Goal: Information Seeking & Learning: Learn about a topic

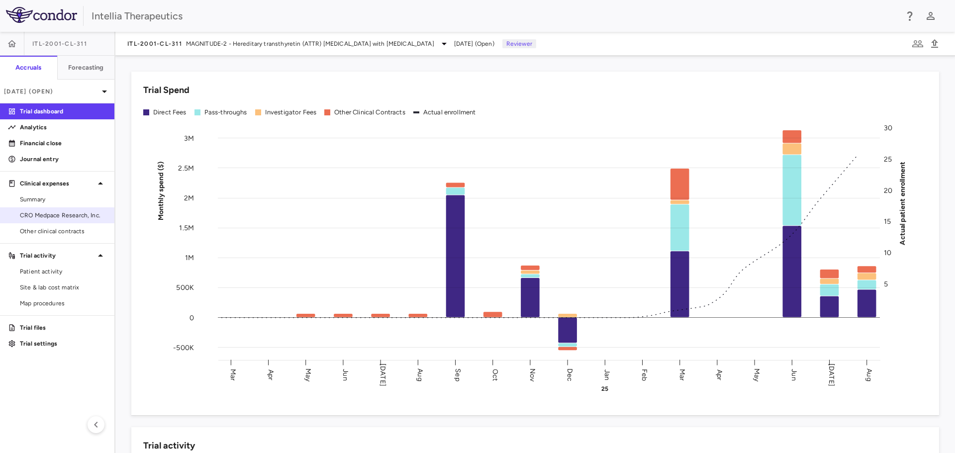
click at [42, 213] on span "CRO Medpace Research, Inc." at bounding box center [63, 215] width 87 height 9
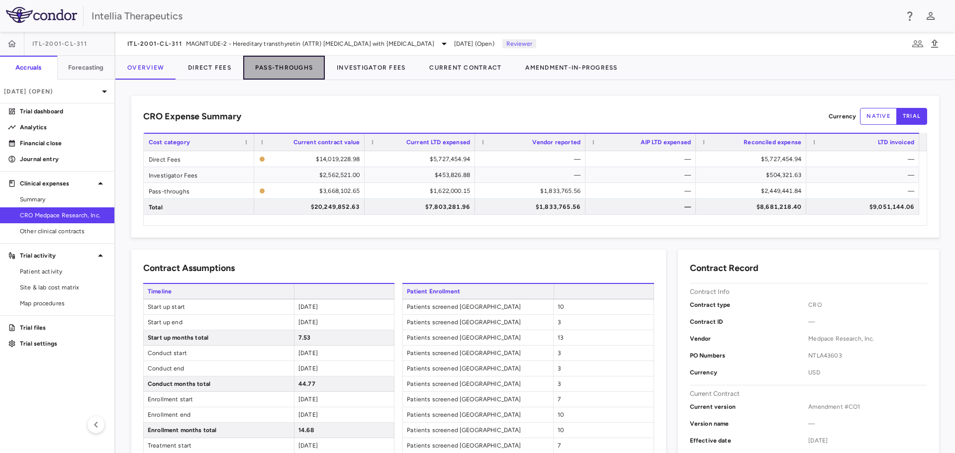
click at [277, 66] on button "Pass-Throughs" at bounding box center [284, 68] width 82 height 24
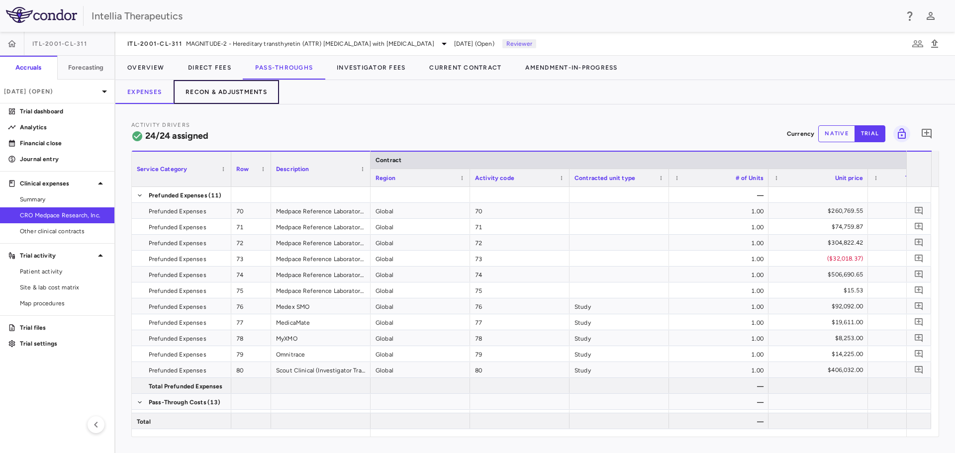
click at [229, 91] on button "Recon & Adjustments" at bounding box center [226, 92] width 105 height 24
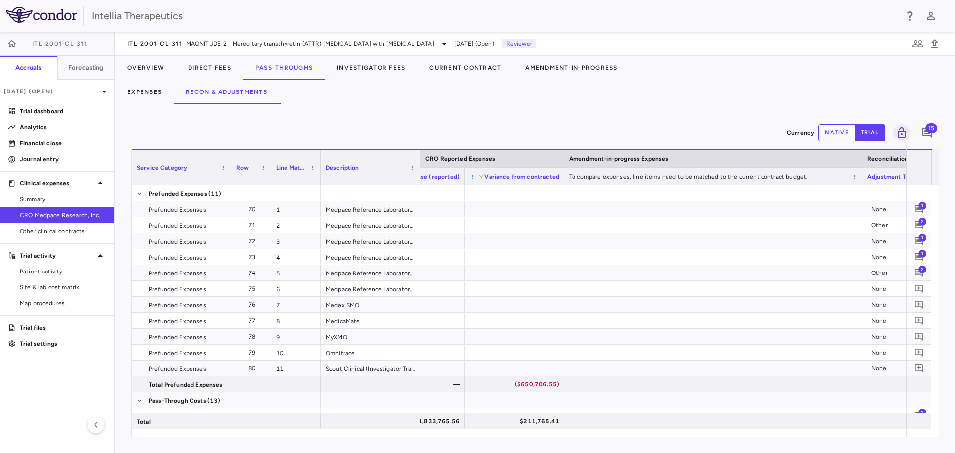
click at [471, 177] on span at bounding box center [472, 177] width 6 height 6
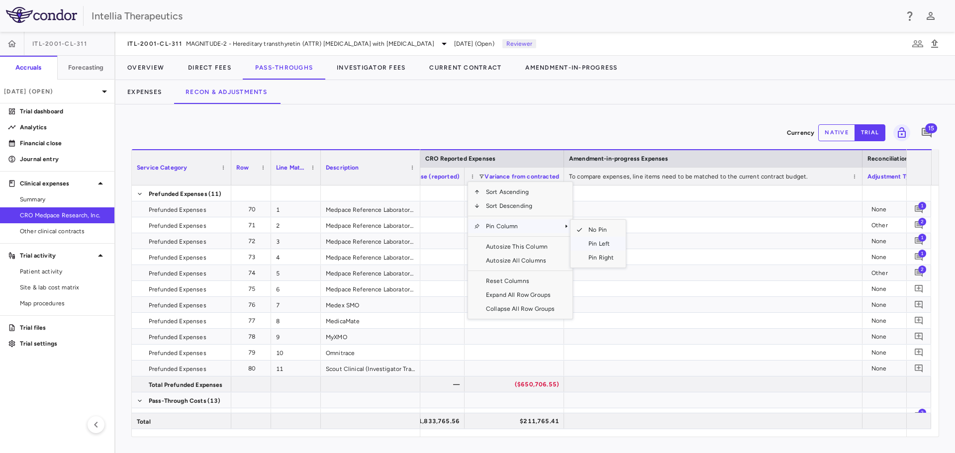
click at [595, 243] on span "Pin Left" at bounding box center [600, 244] width 37 height 14
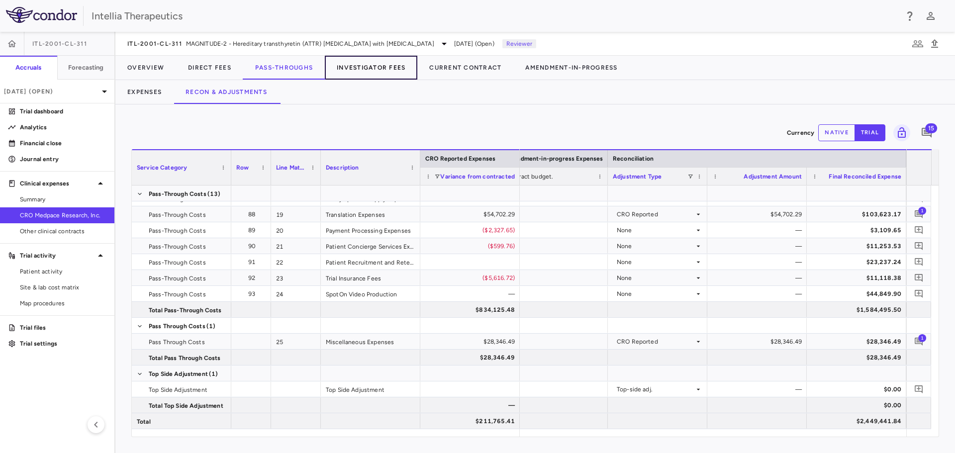
click at [364, 69] on button "Investigator Fees" at bounding box center [371, 68] width 92 height 24
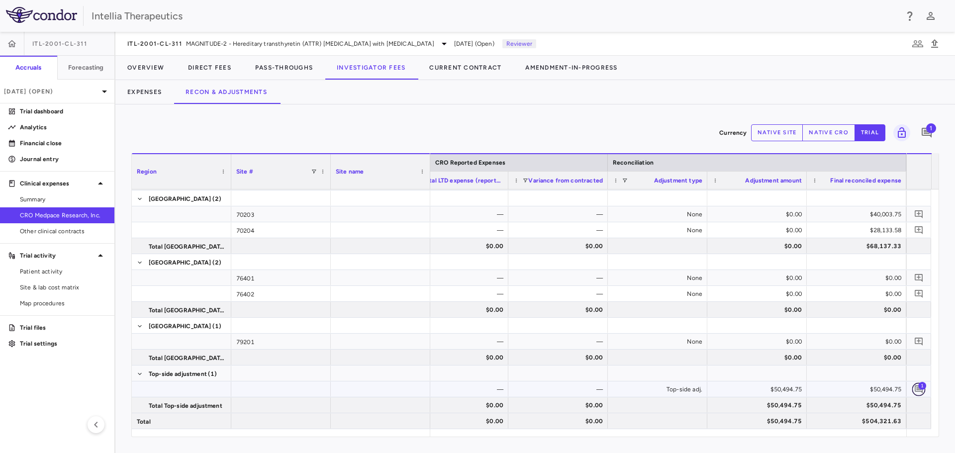
click at [916, 386] on icon "Add comment" at bounding box center [918, 389] width 8 height 8
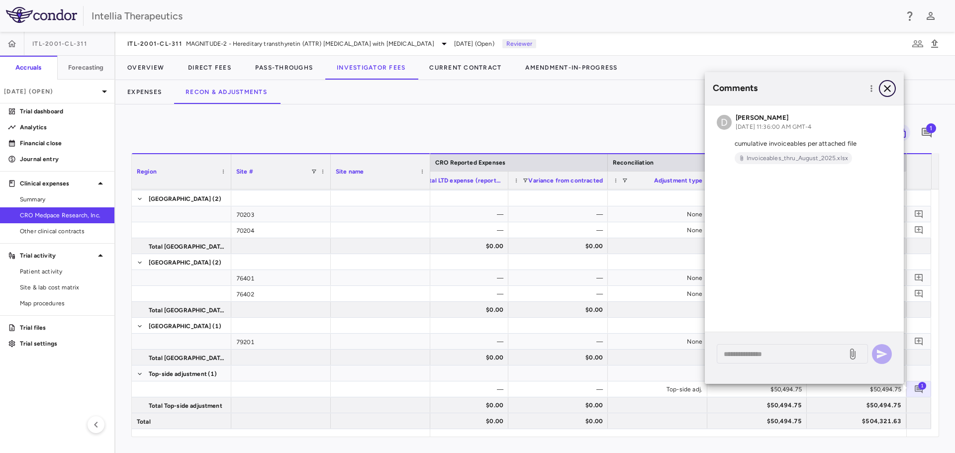
click at [889, 89] on icon "button" at bounding box center [887, 89] width 12 height 12
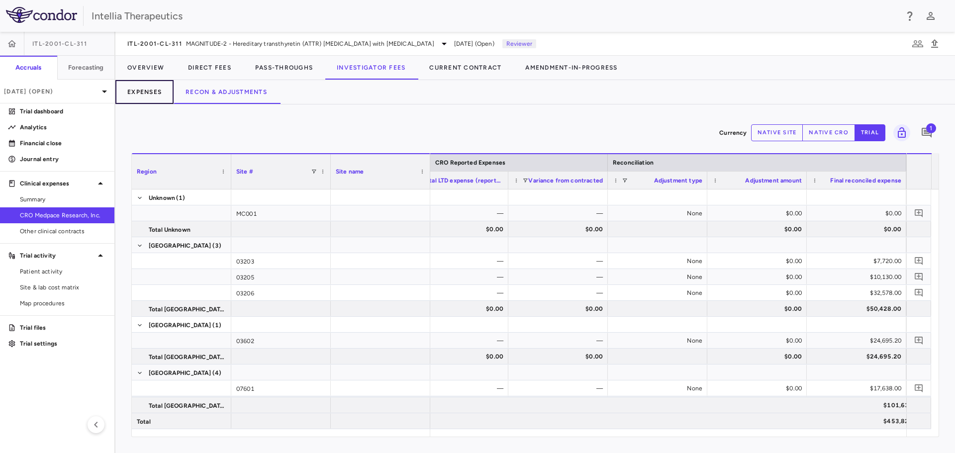
click at [138, 95] on button "Expenses" at bounding box center [144, 92] width 58 height 24
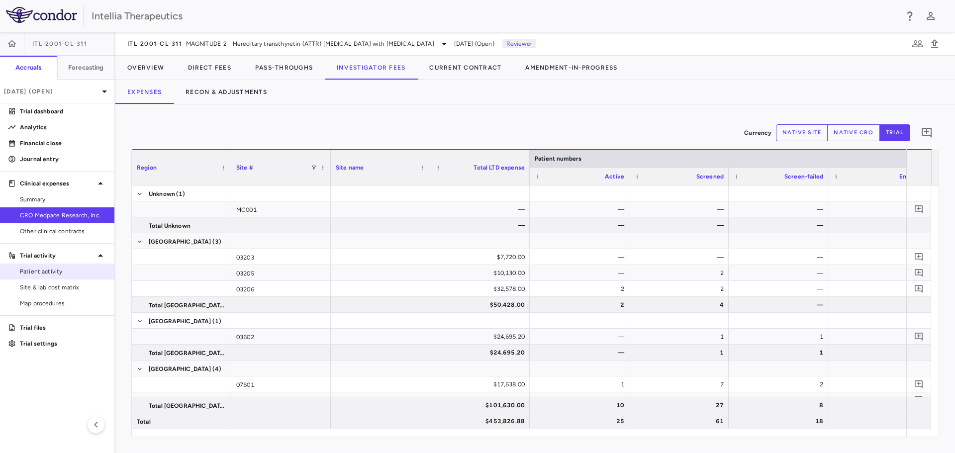
click at [54, 269] on span "Patient activity" at bounding box center [63, 271] width 87 height 9
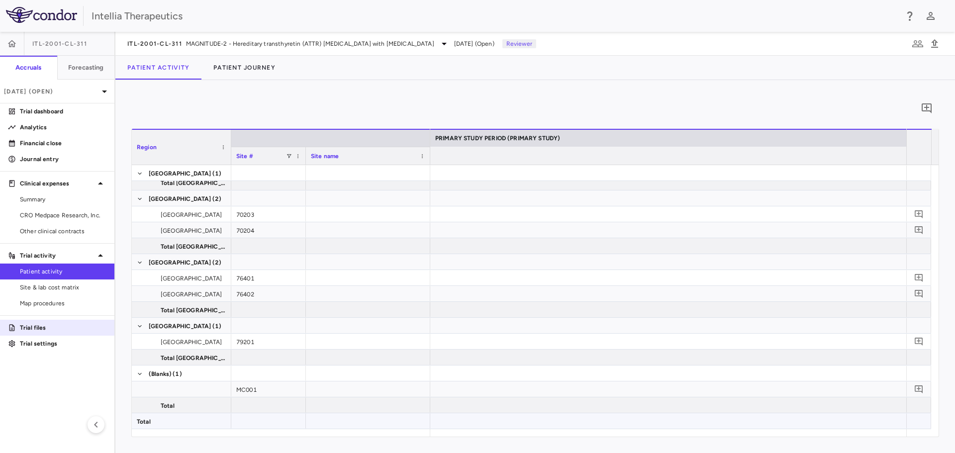
scroll to position [0, 252]
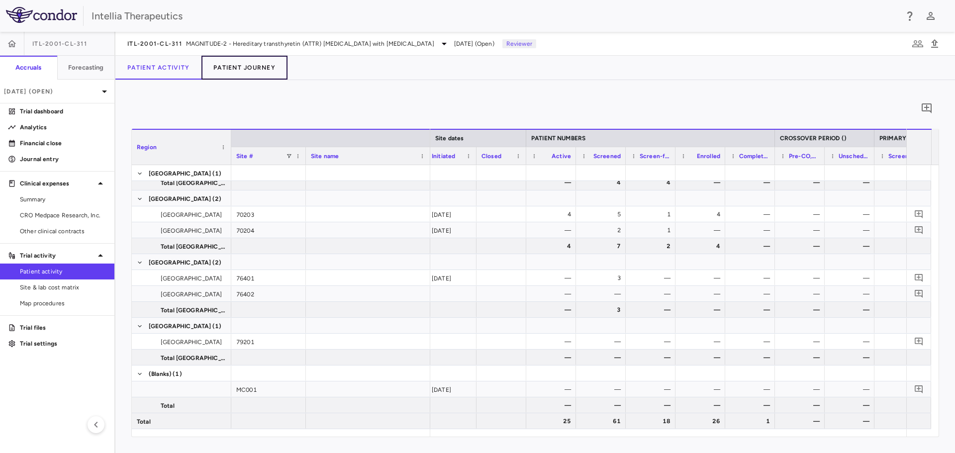
click at [234, 69] on button "Patient Journey" at bounding box center [244, 68] width 86 height 24
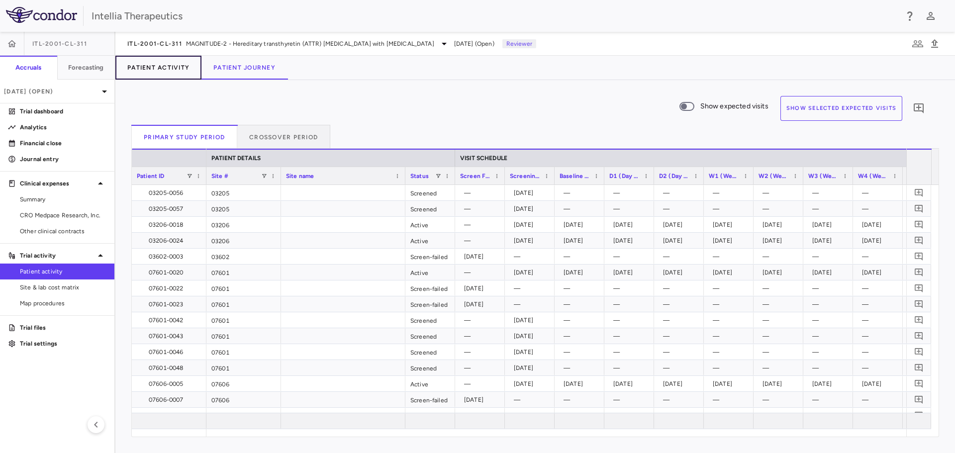
click at [167, 69] on button "Patient Activity" at bounding box center [158, 68] width 86 height 24
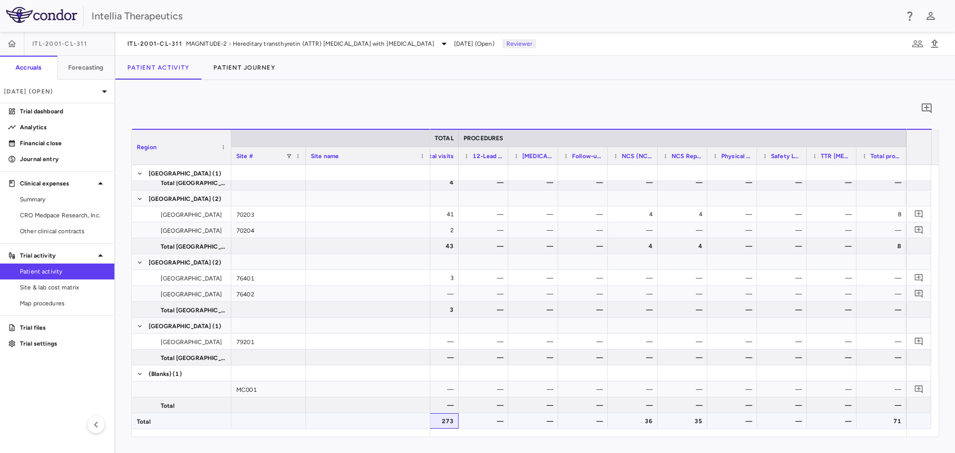
click at [445, 424] on div "273" at bounding box center [436, 421] width 36 height 16
click at [52, 217] on span "CRO Medpace Research, Inc." at bounding box center [63, 215] width 87 height 9
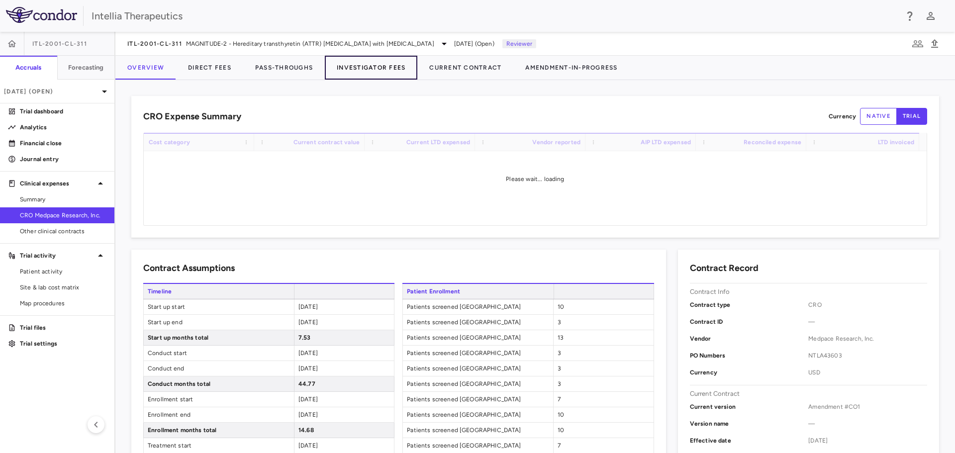
click at [376, 70] on button "Investigator Fees" at bounding box center [371, 68] width 92 height 24
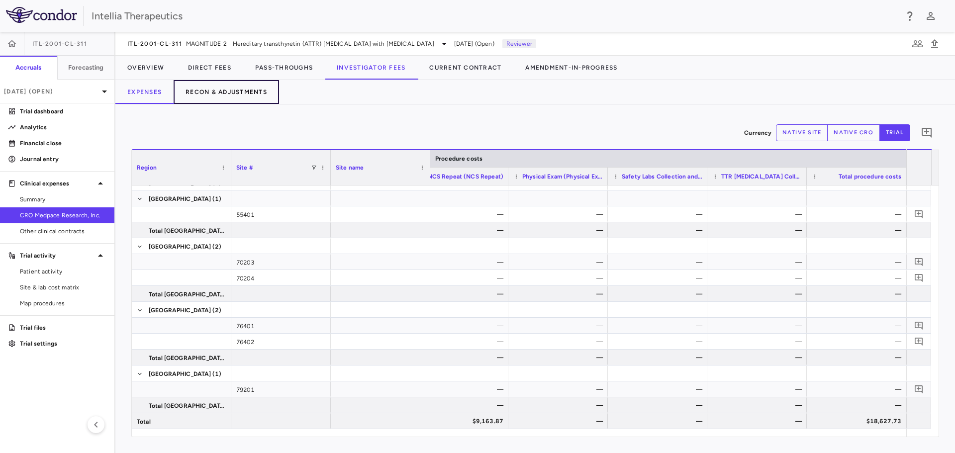
click at [219, 100] on button "Recon & Adjustments" at bounding box center [226, 92] width 105 height 24
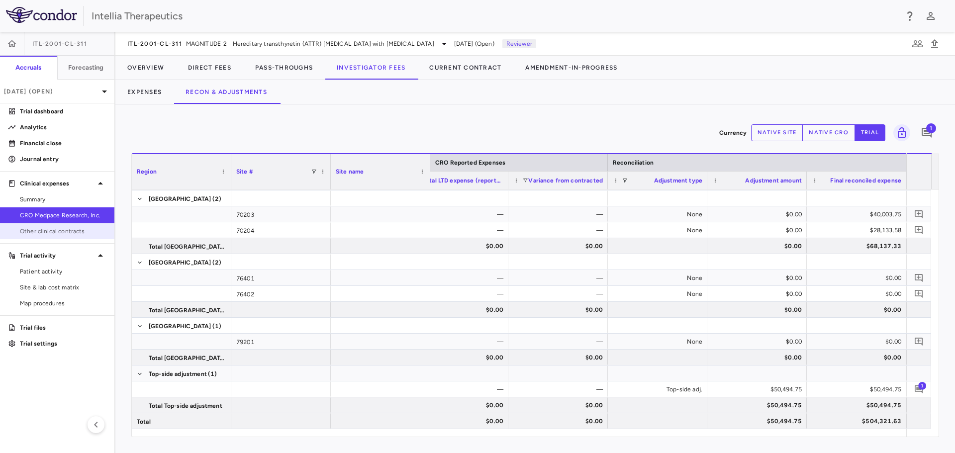
click at [47, 234] on span "Other clinical contracts" at bounding box center [63, 231] width 87 height 9
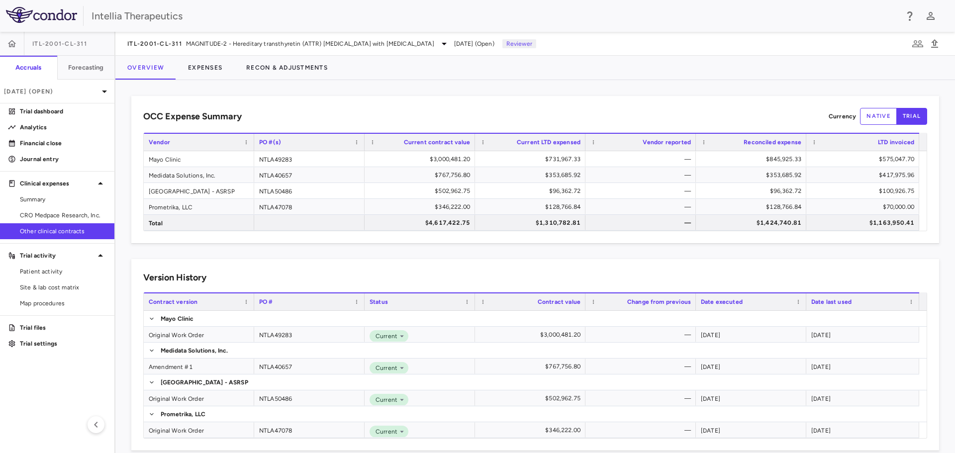
scroll to position [13, 0]
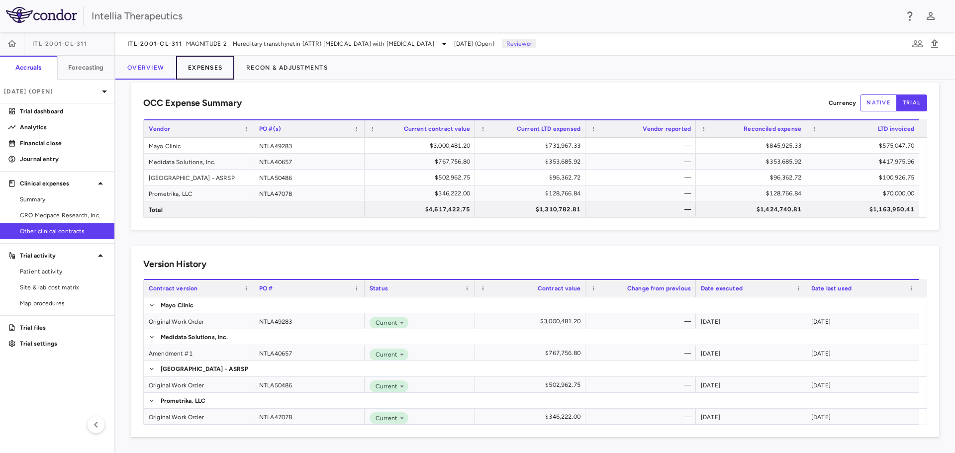
click at [214, 68] on button "Expenses" at bounding box center [205, 68] width 58 height 24
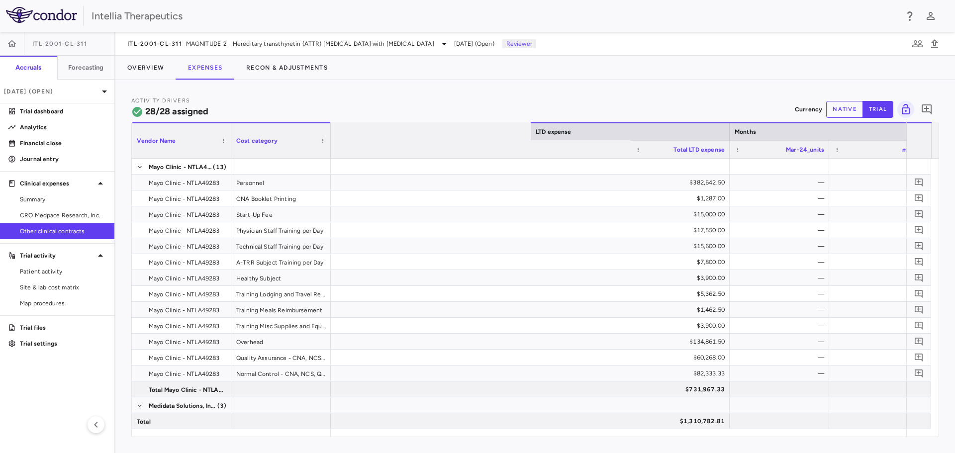
scroll to position [0, 2102]
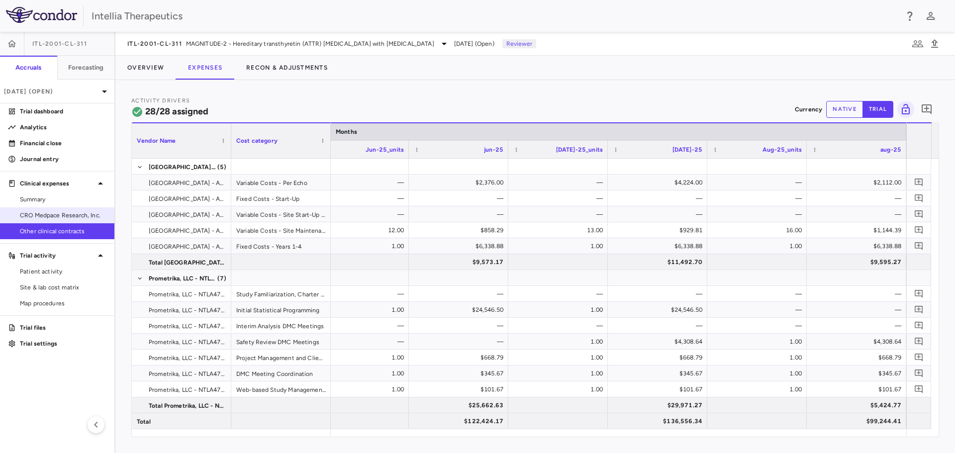
click at [38, 216] on span "CRO Medpace Research, Inc." at bounding box center [63, 215] width 87 height 9
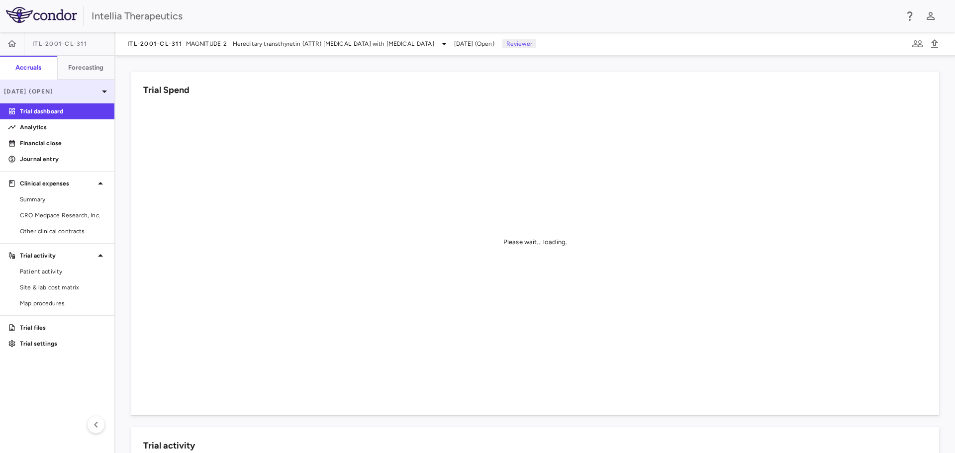
click at [55, 92] on p "[DATE] (Open)" at bounding box center [51, 91] width 94 height 9
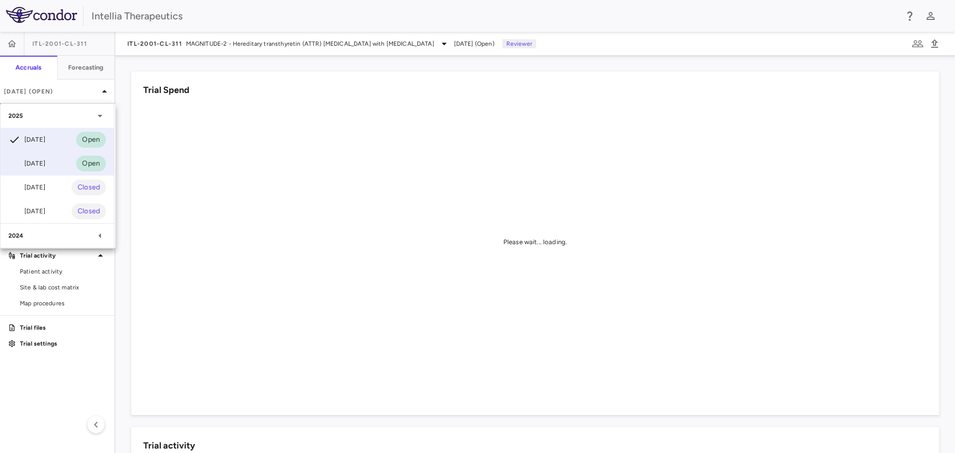
click at [49, 170] on div "Jul 2025 Open" at bounding box center [56, 164] width 113 height 24
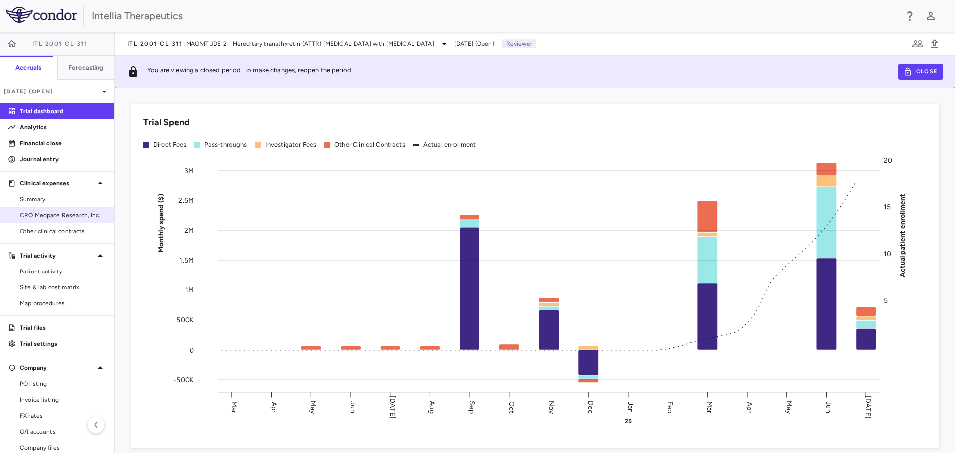
click at [41, 215] on span "CRO Medpace Research, Inc." at bounding box center [63, 215] width 87 height 9
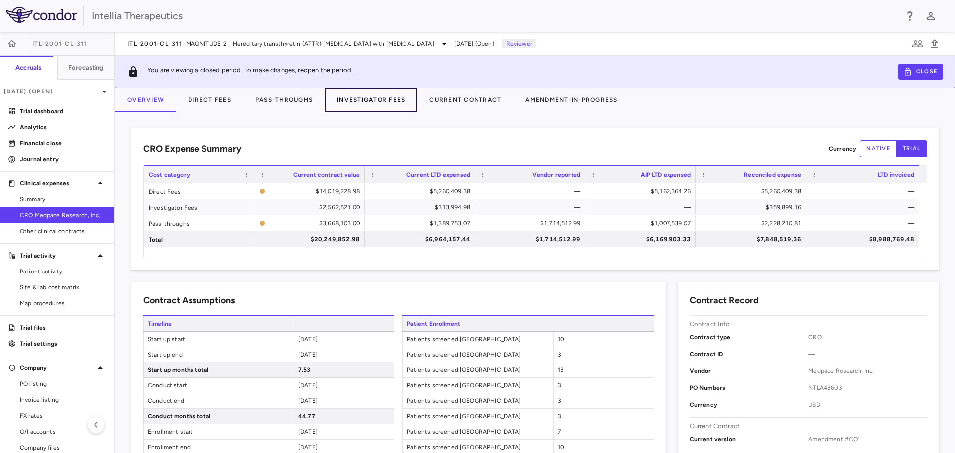
click at [377, 98] on button "Investigator Fees" at bounding box center [371, 100] width 92 height 24
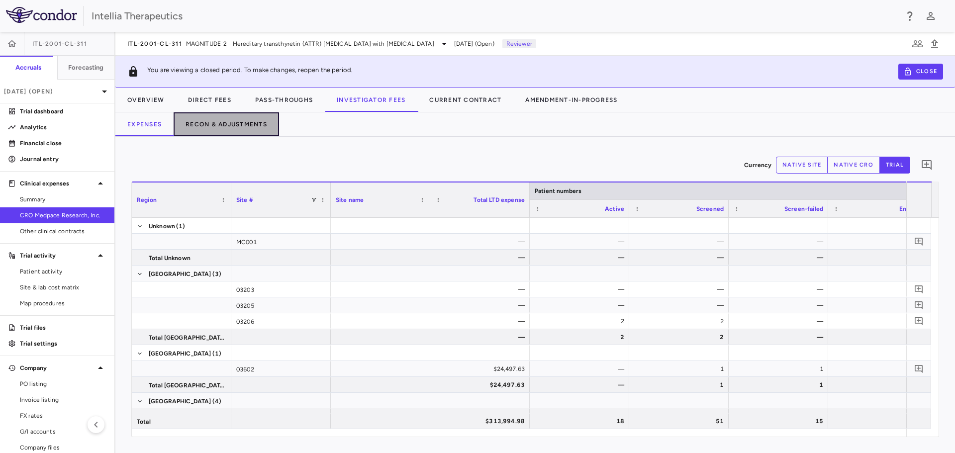
click at [230, 126] on button "Recon & Adjustments" at bounding box center [226, 124] width 105 height 24
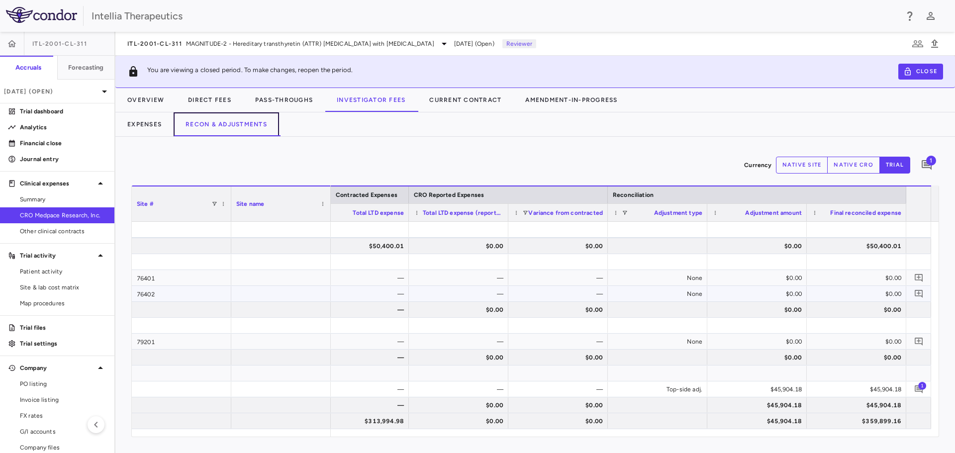
scroll to position [604, 0]
click at [466, 99] on button "Current Contract" at bounding box center [465, 100] width 96 height 24
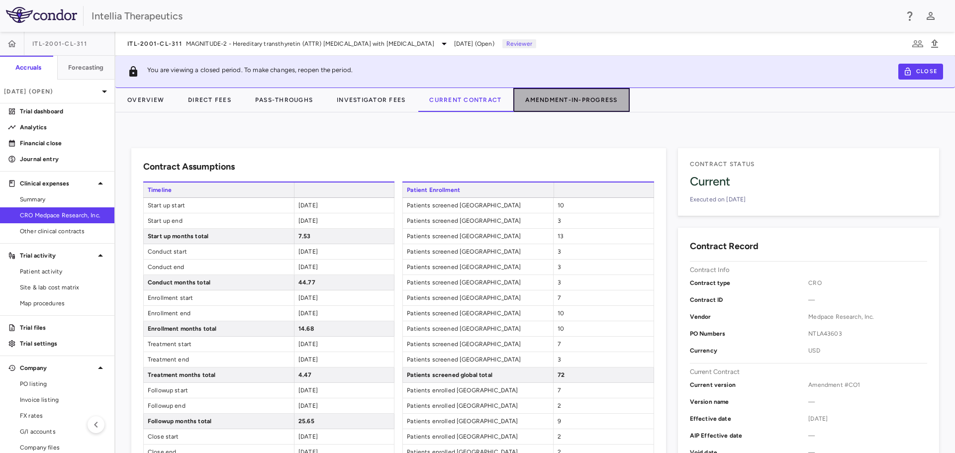
click at [558, 103] on button "Amendment-In-Progress" at bounding box center [571, 100] width 116 height 24
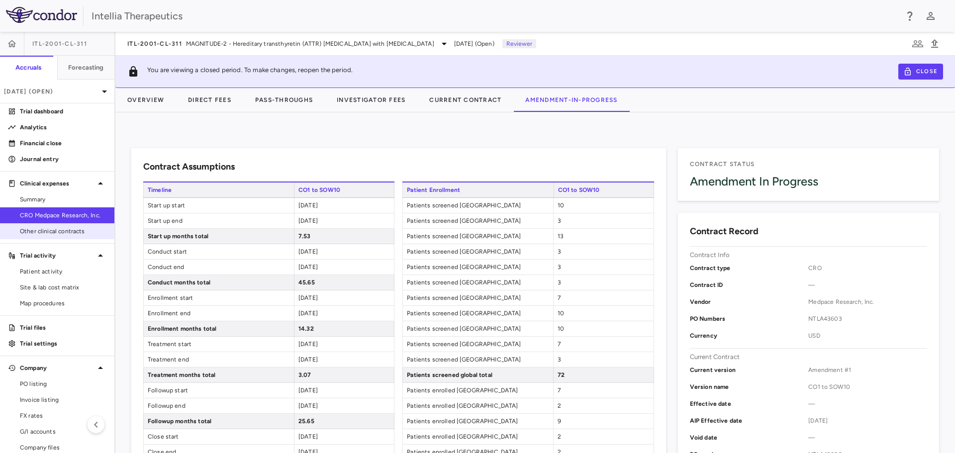
click at [61, 235] on span "Other clinical contracts" at bounding box center [63, 231] width 87 height 9
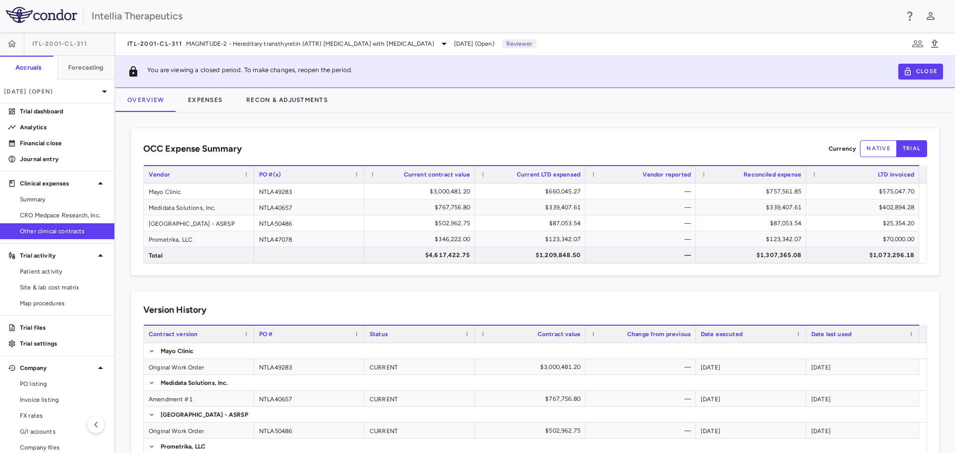
scroll to position [46, 0]
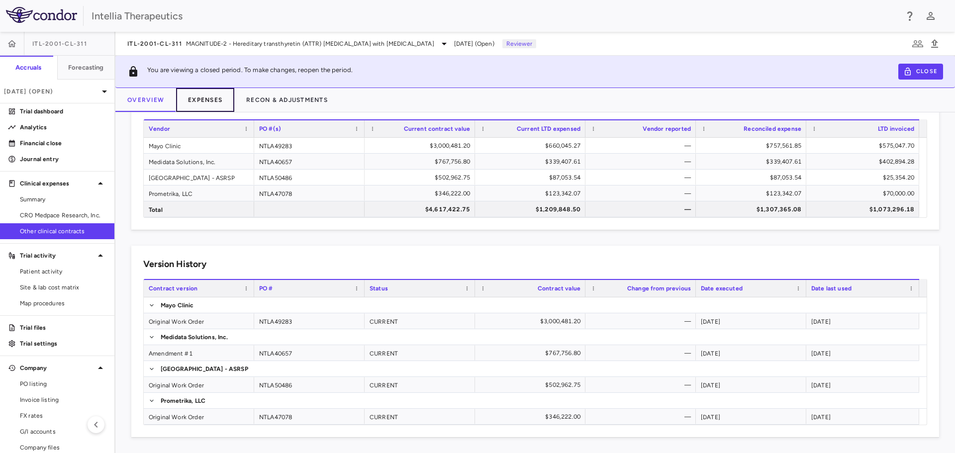
click at [224, 101] on button "Expenses" at bounding box center [205, 100] width 58 height 24
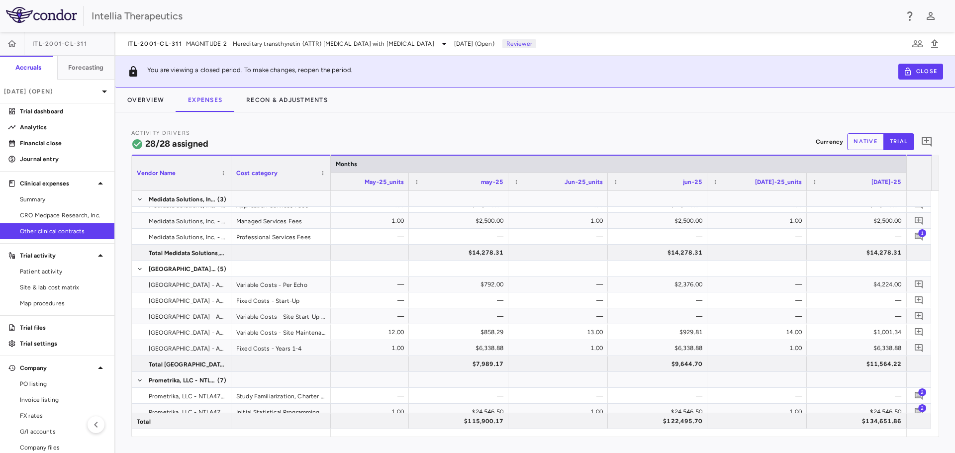
scroll to position [351, 0]
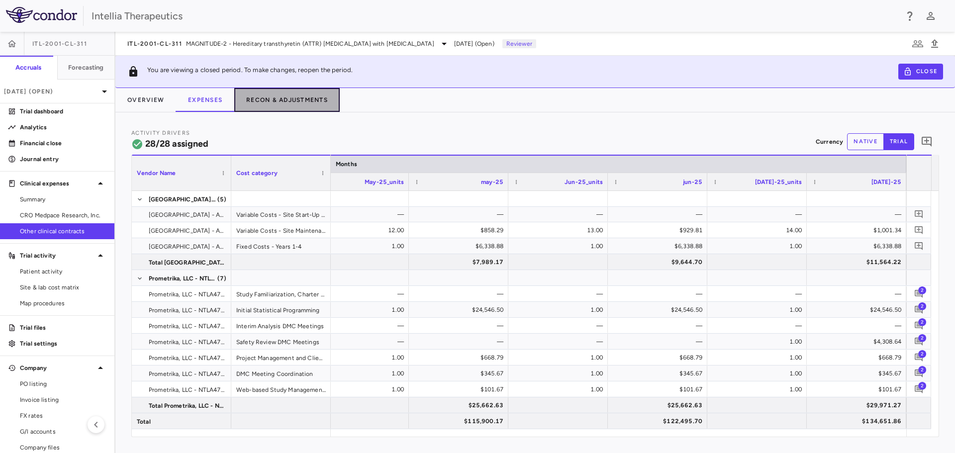
click at [280, 103] on button "Recon & Adjustments" at bounding box center [286, 100] width 105 height 24
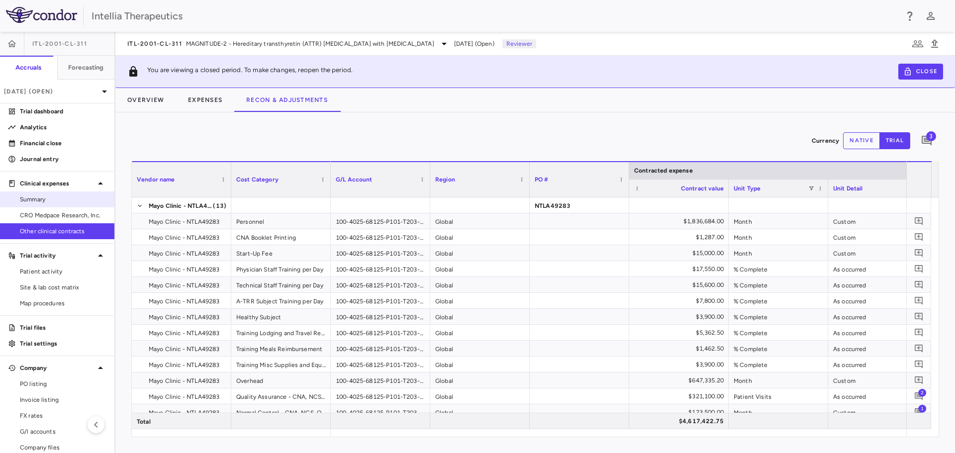
click at [45, 202] on span "Summary" at bounding box center [63, 199] width 87 height 9
